Goal: Transaction & Acquisition: Download file/media

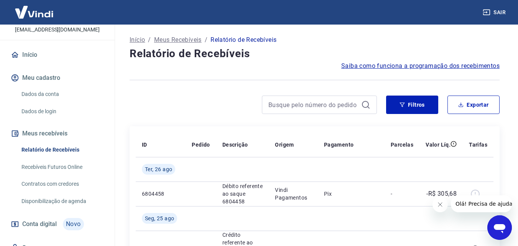
scroll to position [83, 0]
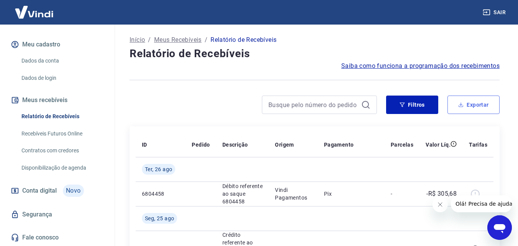
click at [469, 102] on button "Exportar" at bounding box center [474, 105] width 52 height 18
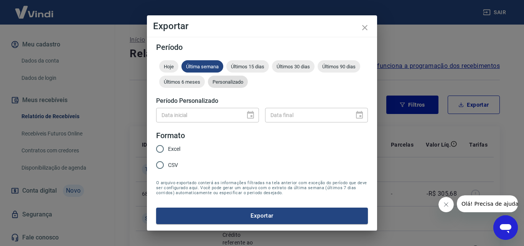
click at [239, 77] on div "Personalizado" at bounding box center [228, 82] width 40 height 12
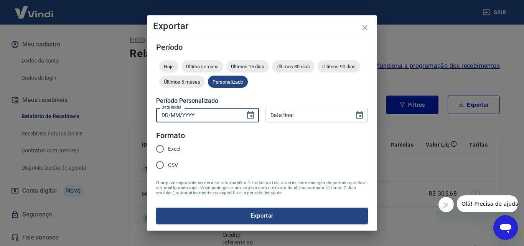
type input "DD/MM/YYYY"
click at [223, 112] on input "DD/MM/YYYY" at bounding box center [198, 115] width 84 height 14
click at [254, 115] on icon "Choose date" at bounding box center [250, 114] width 9 height 9
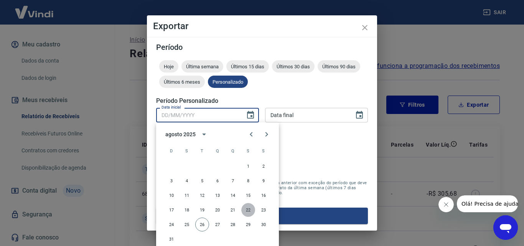
click at [248, 209] on button "22" at bounding box center [248, 210] width 14 height 14
type input "[DATE]"
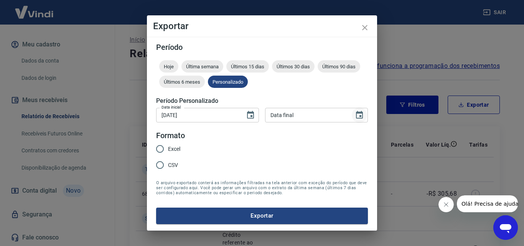
click at [357, 114] on icon "Choose date" at bounding box center [359, 114] width 9 height 9
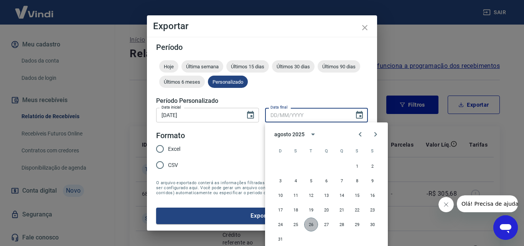
click at [311, 226] on button "26" at bounding box center [311, 224] width 14 height 14
type input "[DATE]"
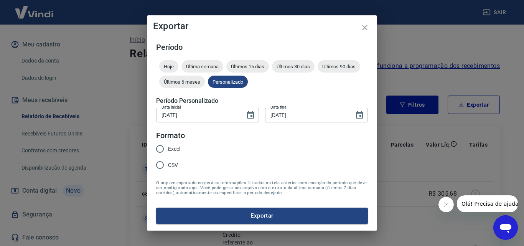
click at [164, 148] on input "Excel" at bounding box center [160, 149] width 16 height 16
radio input "true"
click at [260, 212] on button "Exportar" at bounding box center [262, 215] width 212 height 16
